Goal: Check status: Check status

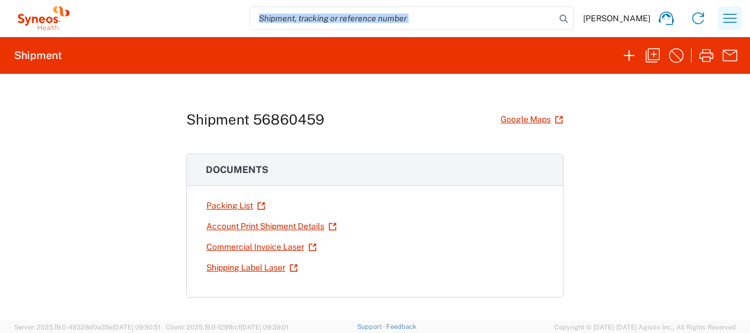
click at [729, 17] on icon "button" at bounding box center [730, 18] width 19 height 19
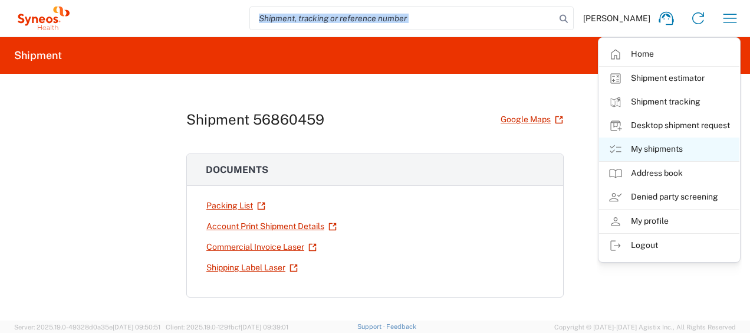
click at [653, 147] on link "My shipments" at bounding box center [669, 149] width 140 height 24
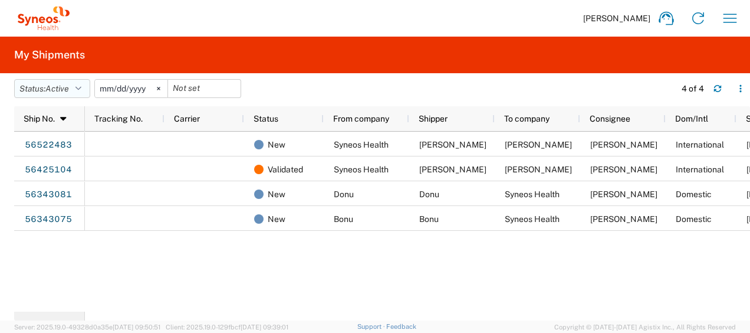
click at [81, 85] on icon "button" at bounding box center [78, 88] width 6 height 8
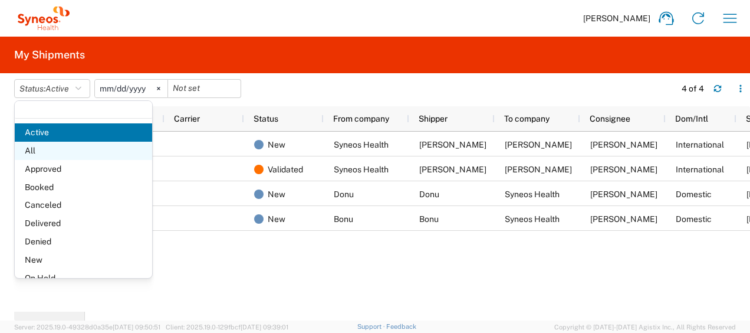
click at [38, 150] on span "All" at bounding box center [83, 151] width 137 height 18
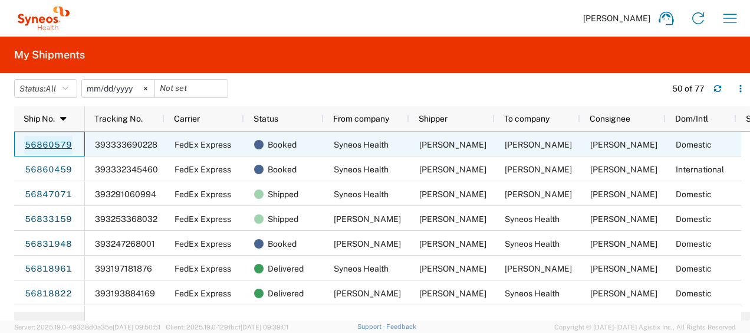
click at [40, 143] on link "56860579" at bounding box center [48, 145] width 48 height 19
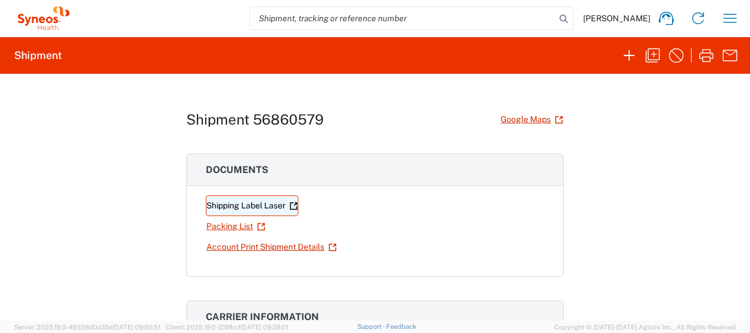
click at [262, 206] on link "Shipping Label Laser" at bounding box center [252, 205] width 93 height 21
